Goal: Information Seeking & Learning: Compare options

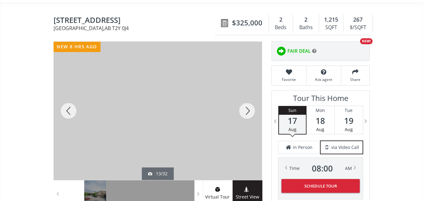
scroll to position [63, 0]
click at [246, 100] on div at bounding box center [247, 111] width 30 height 138
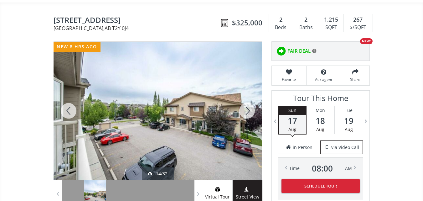
click at [246, 100] on div at bounding box center [247, 111] width 30 height 138
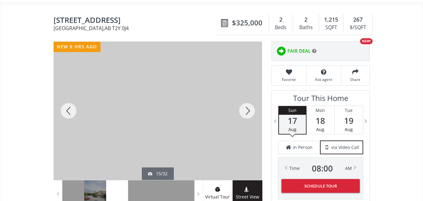
click at [246, 100] on div at bounding box center [247, 111] width 30 height 138
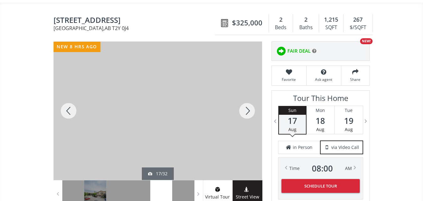
click at [246, 100] on div at bounding box center [247, 111] width 30 height 138
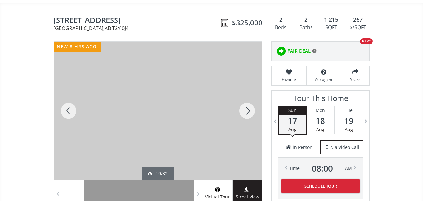
click at [246, 100] on div at bounding box center [247, 111] width 30 height 138
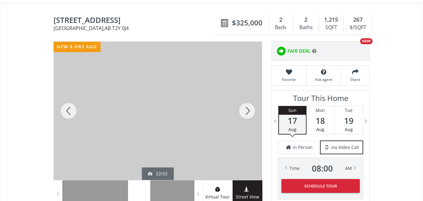
click at [246, 100] on div at bounding box center [247, 111] width 30 height 138
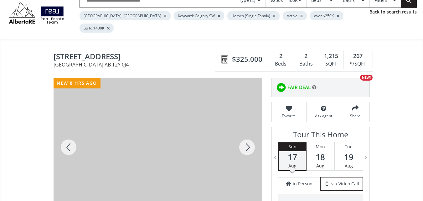
scroll to position [0, 0]
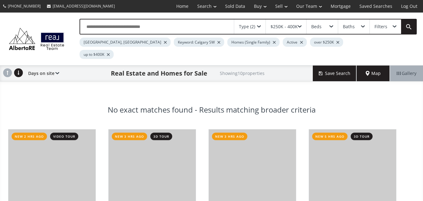
scroll to position [219, 0]
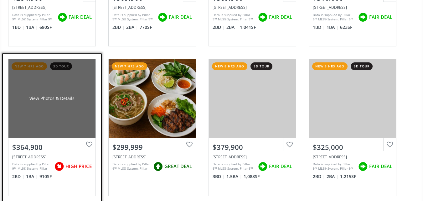
click at [57, 99] on div "View Photos & Details" at bounding box center [51, 98] width 87 height 78
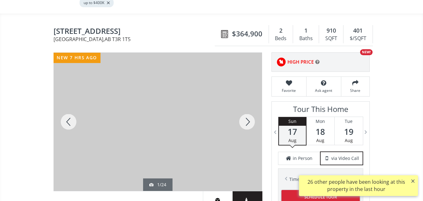
scroll to position [63, 0]
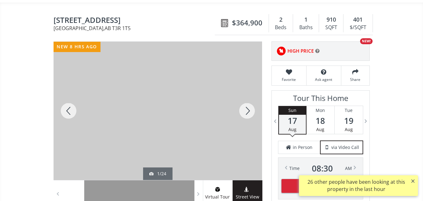
click at [248, 98] on div at bounding box center [247, 111] width 30 height 138
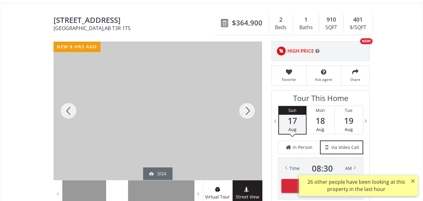
click at [248, 98] on div at bounding box center [247, 111] width 30 height 138
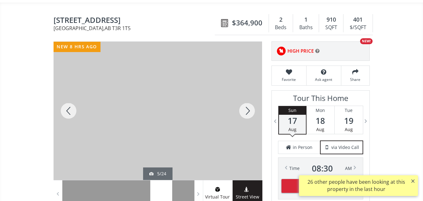
click at [248, 98] on div at bounding box center [247, 111] width 30 height 138
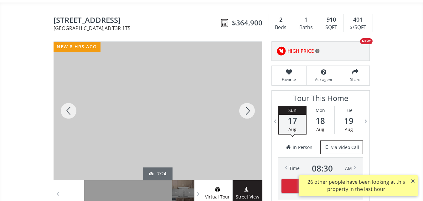
click at [248, 98] on div at bounding box center [247, 111] width 30 height 138
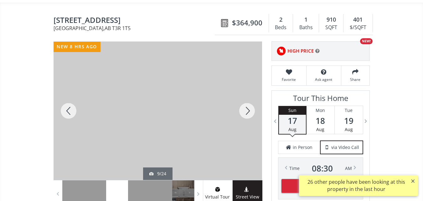
click at [248, 98] on div at bounding box center [247, 111] width 30 height 138
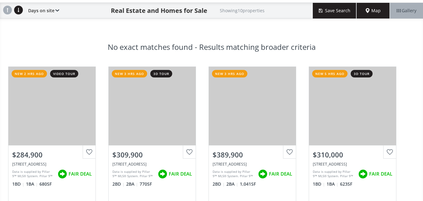
scroll to position [219, 0]
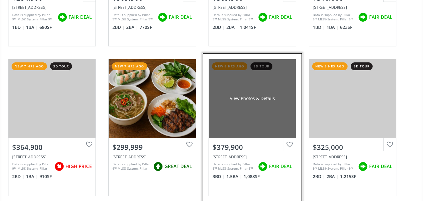
click at [262, 95] on div "View Photos & Details" at bounding box center [252, 98] width 87 height 78
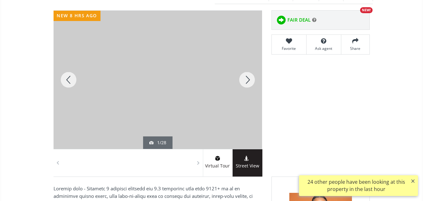
scroll to position [94, 0]
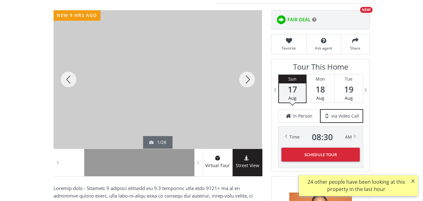
click at [249, 69] on div at bounding box center [247, 79] width 30 height 138
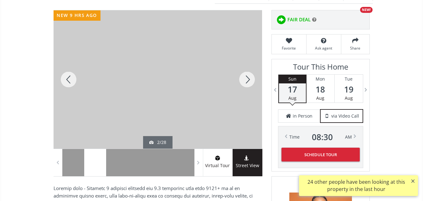
click at [249, 69] on div at bounding box center [247, 79] width 30 height 138
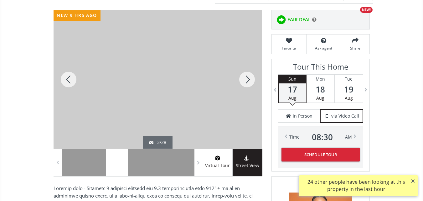
click at [249, 69] on div at bounding box center [247, 79] width 30 height 138
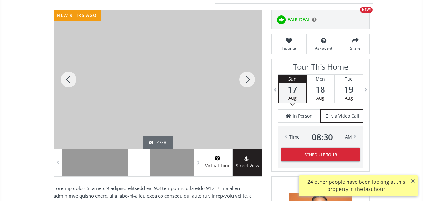
click at [249, 69] on div at bounding box center [247, 79] width 30 height 138
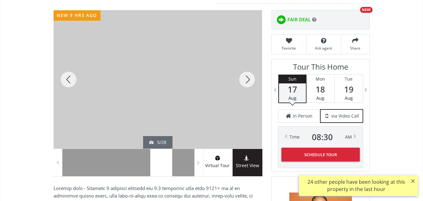
click at [249, 69] on div at bounding box center [247, 79] width 30 height 138
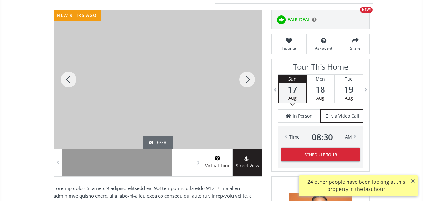
click at [249, 69] on div at bounding box center [247, 79] width 30 height 138
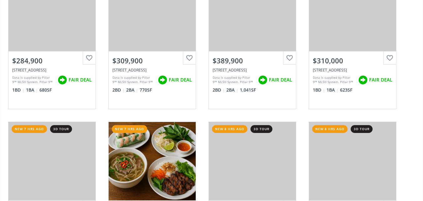
scroll to position [219, 0]
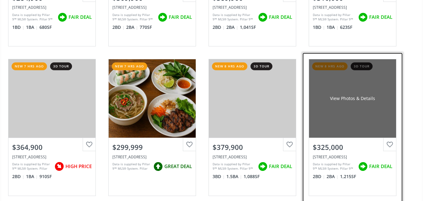
click at [352, 82] on div "View Photos & Details" at bounding box center [352, 98] width 87 height 78
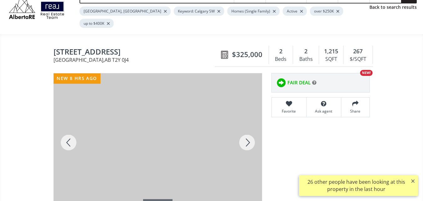
scroll to position [31, 0]
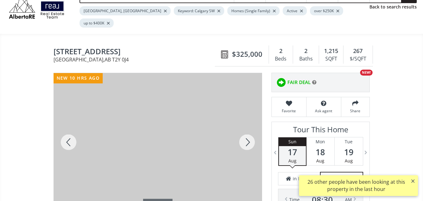
click at [247, 131] on div at bounding box center [247, 142] width 30 height 138
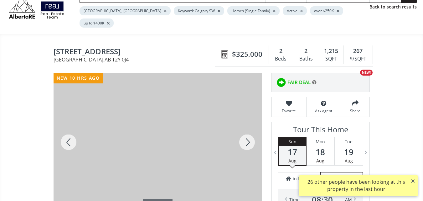
click at [247, 131] on div at bounding box center [247, 142] width 30 height 138
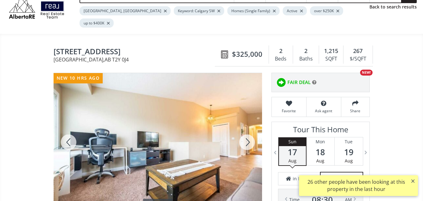
click at [247, 131] on div at bounding box center [247, 142] width 30 height 138
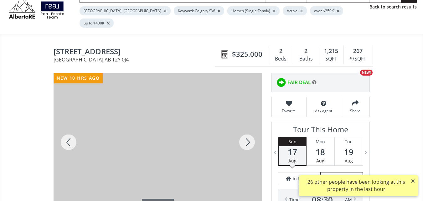
click at [247, 131] on div at bounding box center [247, 142] width 30 height 138
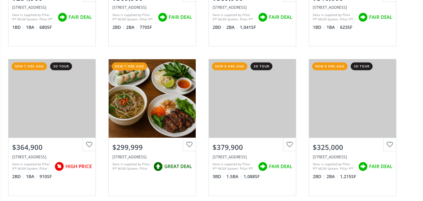
scroll to position [344, 0]
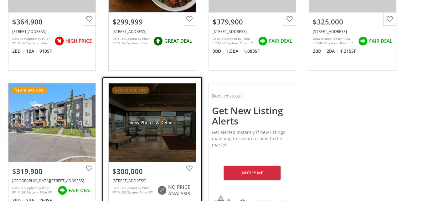
click at [171, 113] on div "View Photos & Details" at bounding box center [152, 122] width 87 height 78
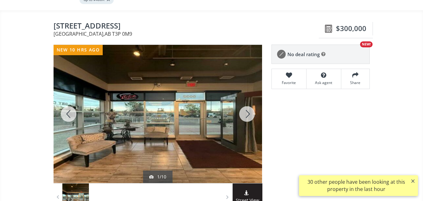
scroll to position [63, 0]
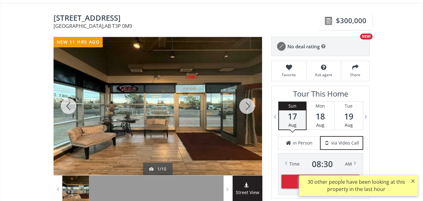
click at [243, 92] on div at bounding box center [247, 106] width 30 height 138
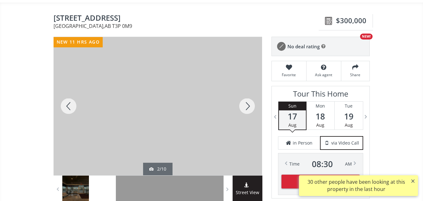
click at [243, 92] on div at bounding box center [247, 106] width 30 height 138
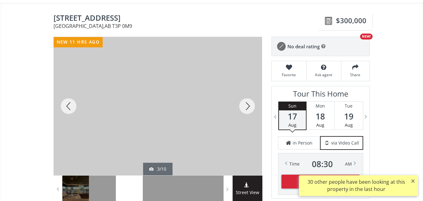
click at [243, 92] on div at bounding box center [247, 106] width 30 height 138
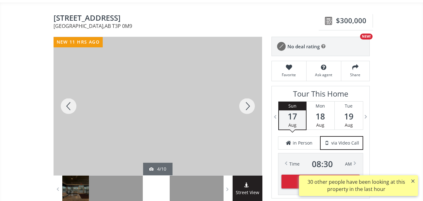
click at [243, 92] on div at bounding box center [247, 106] width 30 height 138
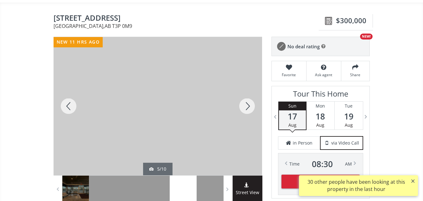
click at [243, 92] on div at bounding box center [247, 106] width 30 height 138
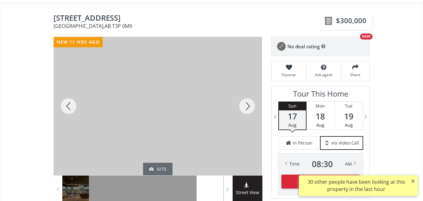
click at [243, 92] on div at bounding box center [247, 106] width 30 height 138
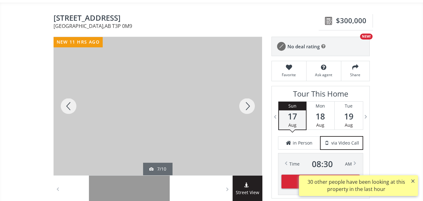
click at [243, 92] on div at bounding box center [247, 106] width 30 height 138
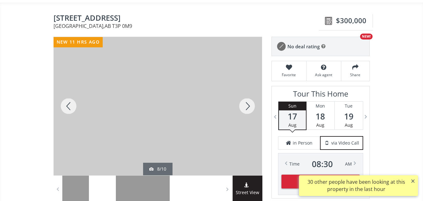
click at [243, 92] on div at bounding box center [247, 106] width 30 height 138
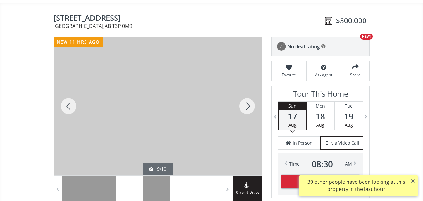
click at [243, 92] on div at bounding box center [247, 106] width 30 height 138
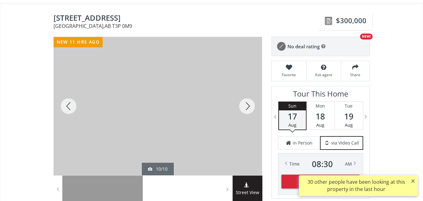
click at [243, 92] on div at bounding box center [247, 106] width 30 height 138
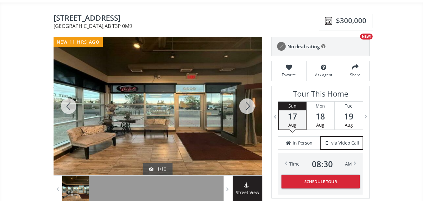
click at [243, 92] on div at bounding box center [247, 106] width 30 height 138
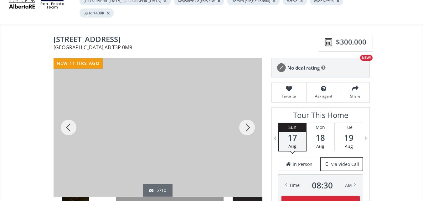
scroll to position [0, 0]
